Goal: Task Accomplishment & Management: Manage account settings

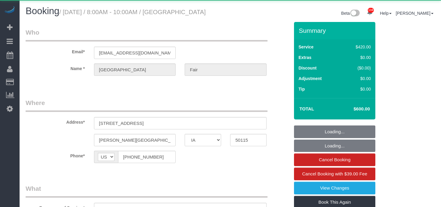
select select "IA"
select select "360"
select select "spot1"
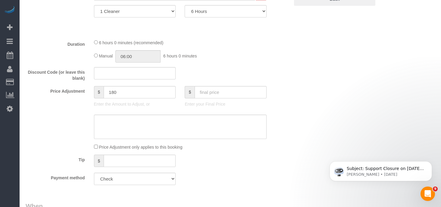
scroll to position [238, 0]
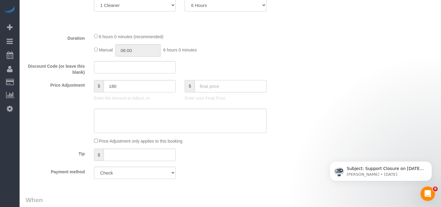
click at [206, 92] on input "text" at bounding box center [231, 86] width 72 height 12
type input "700"
type input "280"
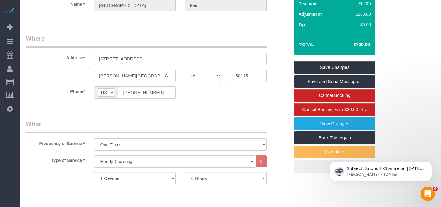
scroll to position [0, 0]
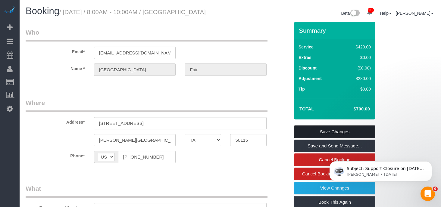
click at [325, 138] on link "Save Changes" at bounding box center [334, 132] width 81 height 13
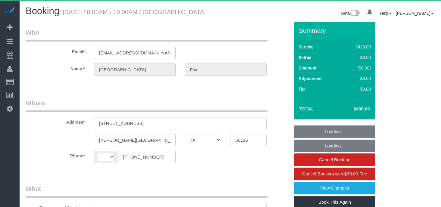
select select "IA"
select select "string:US"
select select "object:905"
select select "360"
select select "spot1"
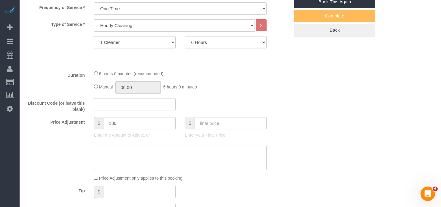
scroll to position [235, 0]
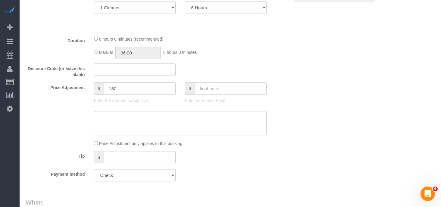
click at [202, 95] on input "text" at bounding box center [231, 89] width 72 height 12
type input "700"
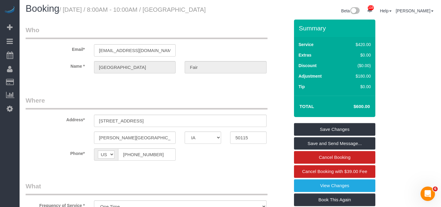
type input "280"
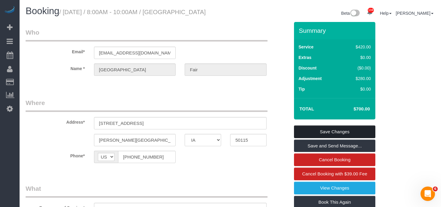
click at [331, 138] on link "Save Changes" at bounding box center [334, 132] width 81 height 13
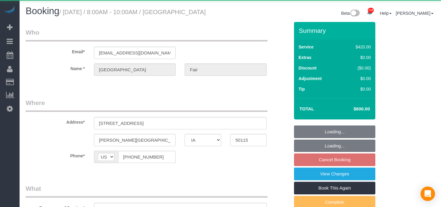
select select "IA"
select select "360"
select select "object:836"
select select "spot1"
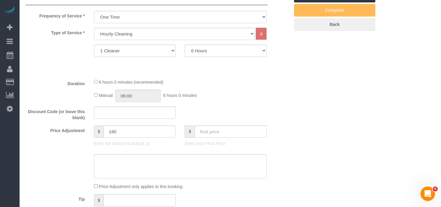
scroll to position [198, 0]
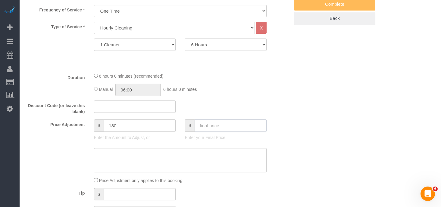
click at [204, 132] on input "text" at bounding box center [231, 126] width 72 height 12
type input "700"
type input "280"
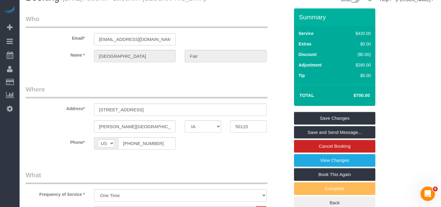
scroll to position [4, 0]
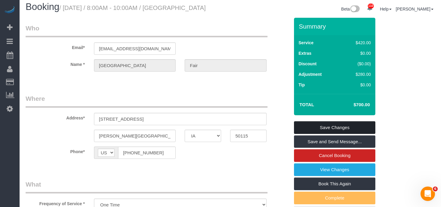
click at [331, 133] on link "Save Changes" at bounding box center [334, 127] width 81 height 13
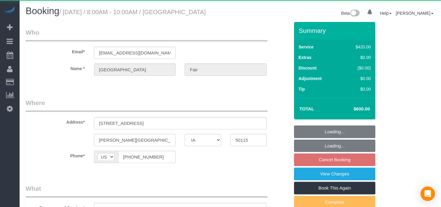
select select "IA"
select select "360"
select select "object:897"
select select "spot1"
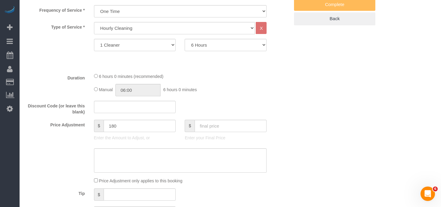
scroll to position [204, 0]
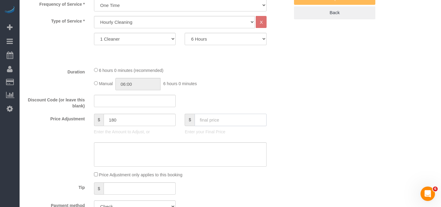
click at [208, 126] on input "text" at bounding box center [231, 120] width 72 height 12
type input "700"
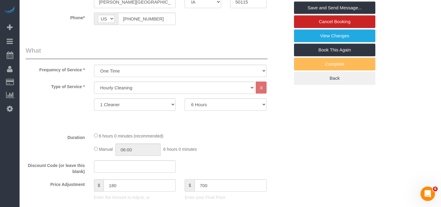
type input "280"
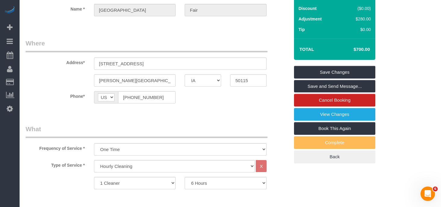
scroll to position [45, 0]
